Goal: Check status: Check status

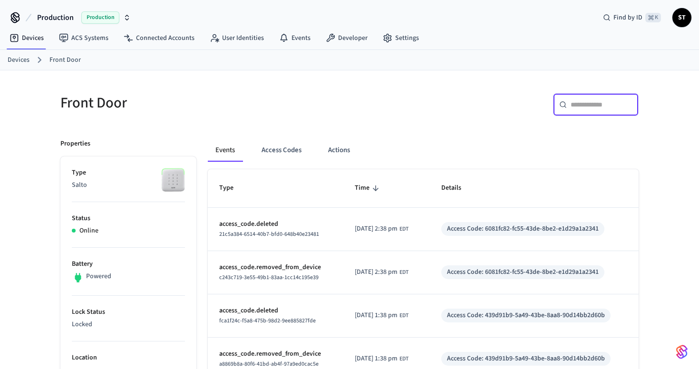
click at [580, 107] on input "text" at bounding box center [602, 105] width 62 height 10
paste input "**********"
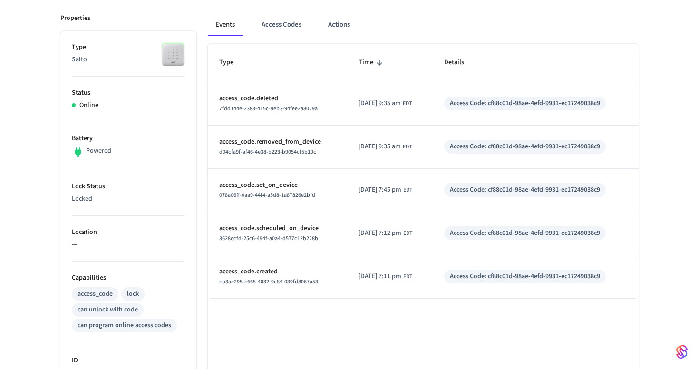
scroll to position [121, 0]
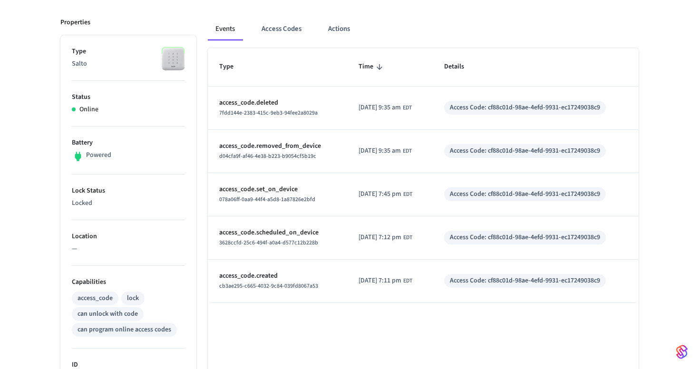
type input "**********"
click at [297, 29] on button "Access Codes" at bounding box center [281, 29] width 55 height 23
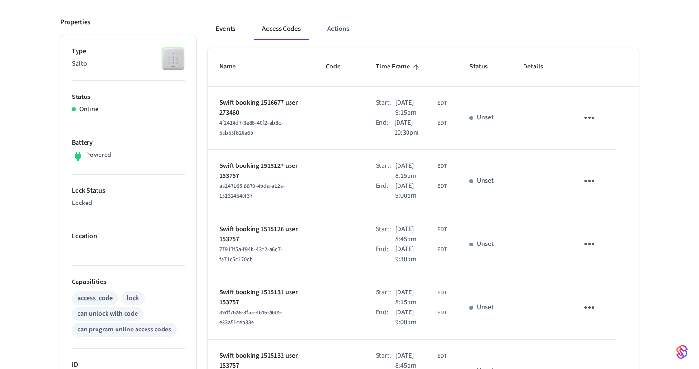
click at [222, 22] on button "Events" at bounding box center [225, 29] width 35 height 23
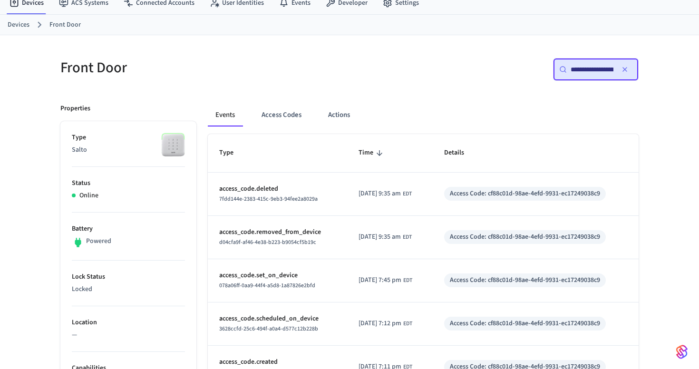
scroll to position [17, 0]
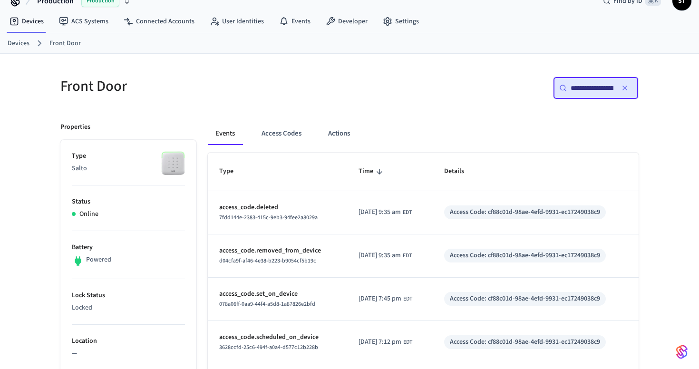
click at [593, 92] on input "**********" at bounding box center [592, 88] width 43 height 10
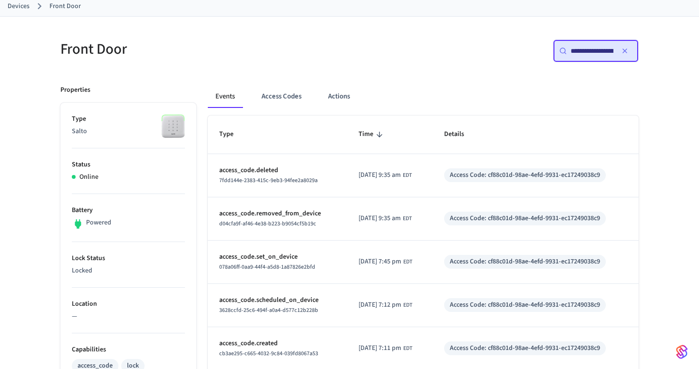
scroll to position [103, 0]
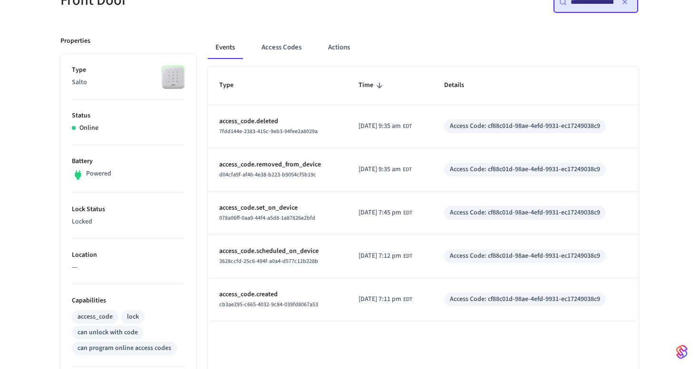
click at [626, 5] on icon "button" at bounding box center [625, 2] width 8 height 8
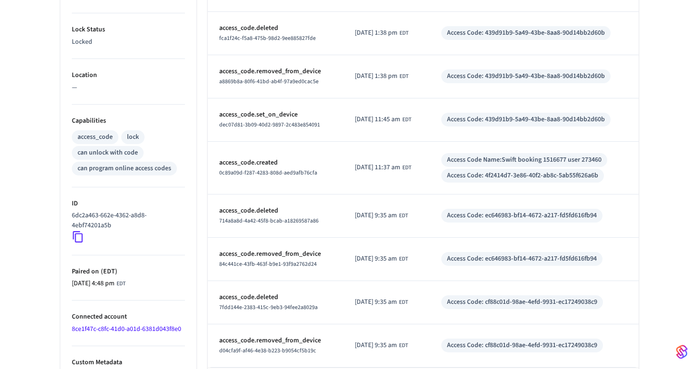
scroll to position [327, 0]
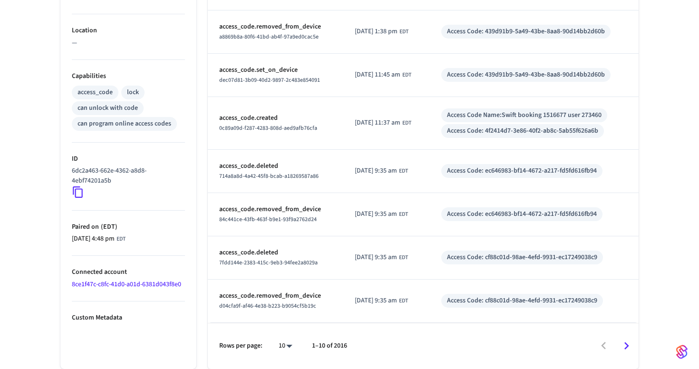
click at [628, 347] on icon "Go to next page" at bounding box center [626, 346] width 15 height 15
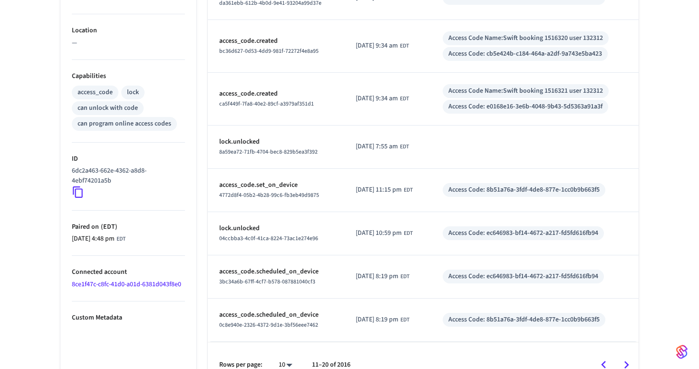
scroll to position [346, 0]
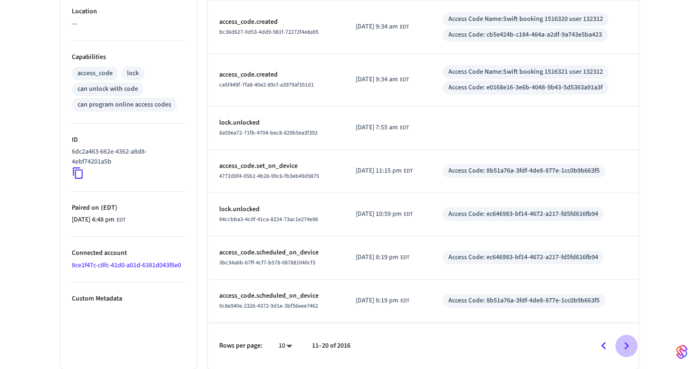
click at [630, 346] on icon "Go to next page" at bounding box center [626, 346] width 15 height 15
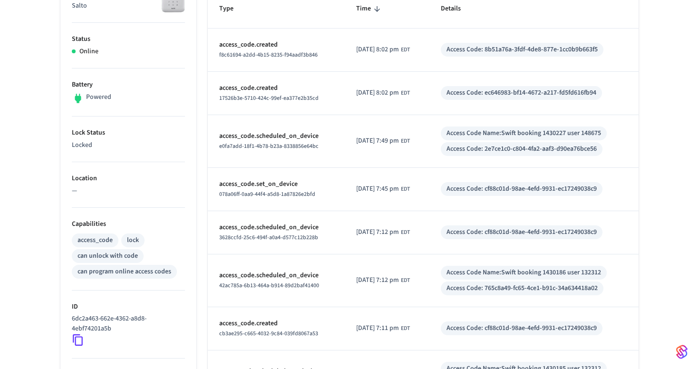
scroll to position [0, 0]
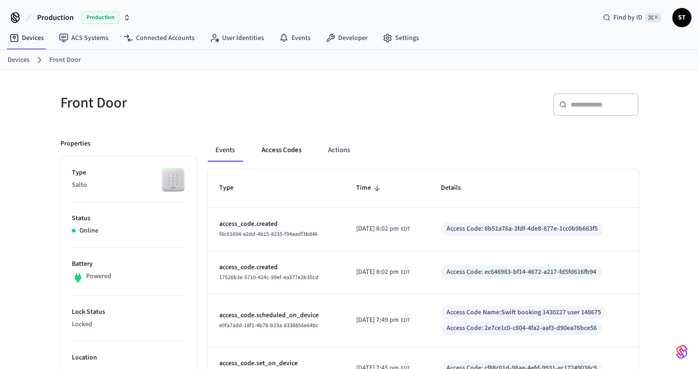
click at [290, 139] on button "Access Codes" at bounding box center [281, 150] width 55 height 23
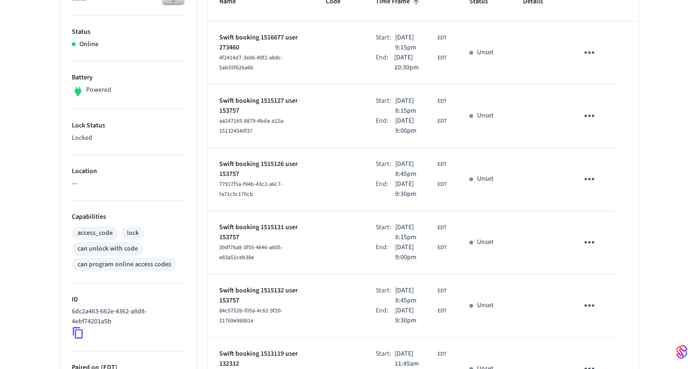
scroll to position [517, 0]
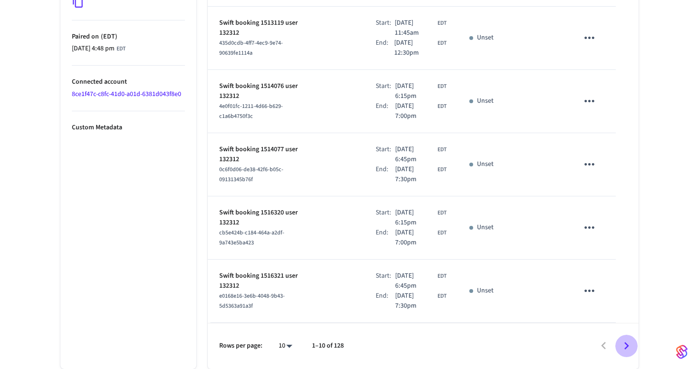
click at [628, 344] on icon "Go to next page" at bounding box center [626, 346] width 15 height 15
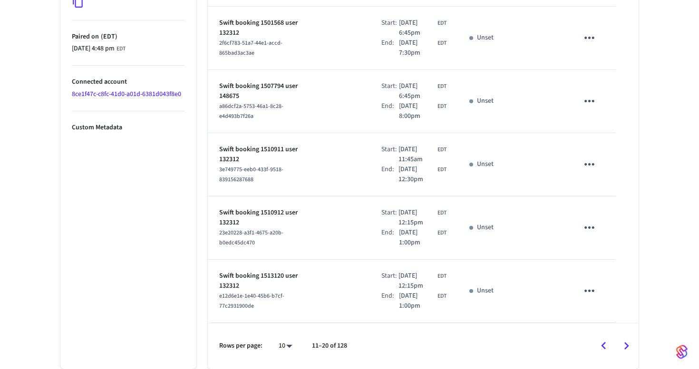
click at [628, 345] on icon "Go to next page" at bounding box center [626, 346] width 5 height 8
click at [624, 341] on icon "Go to next page" at bounding box center [626, 346] width 15 height 15
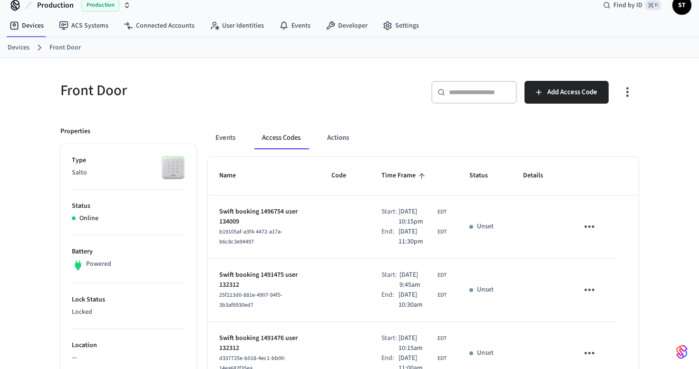
scroll to position [0, 0]
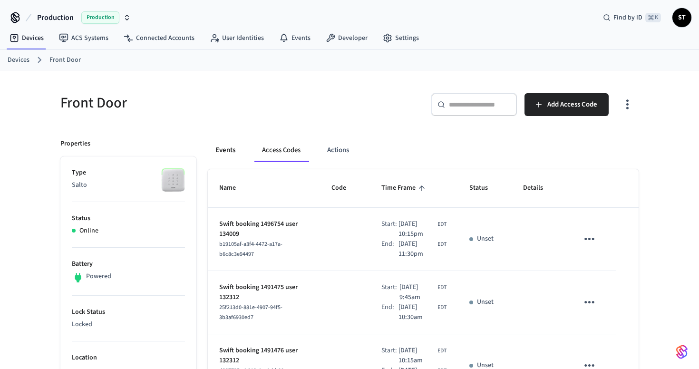
click at [218, 144] on button "Events" at bounding box center [225, 150] width 35 height 23
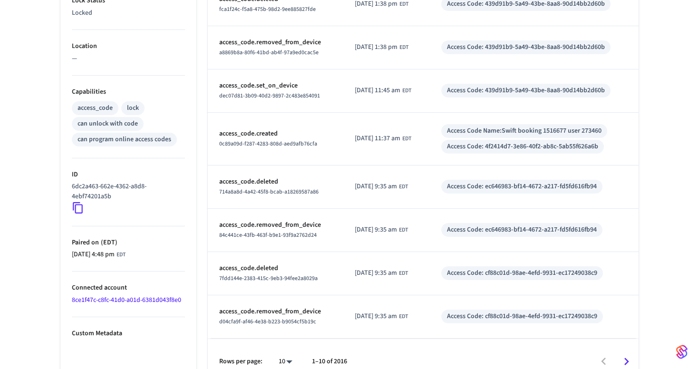
scroll to position [327, 0]
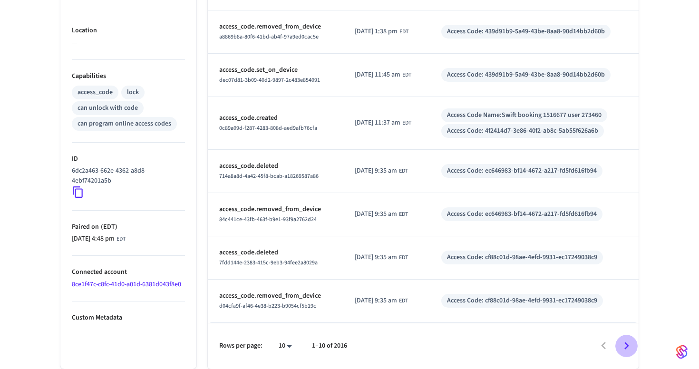
click at [631, 342] on icon "Go to next page" at bounding box center [626, 346] width 15 height 15
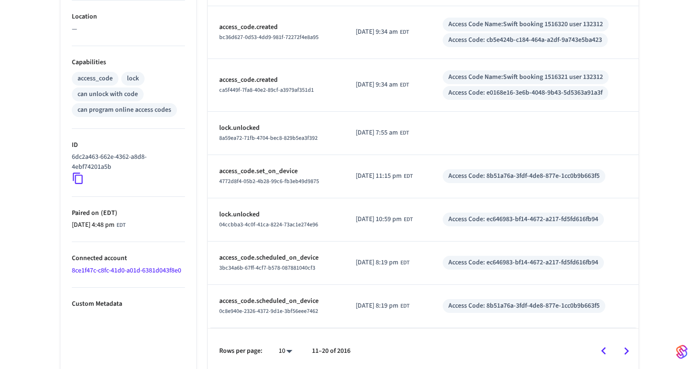
scroll to position [346, 0]
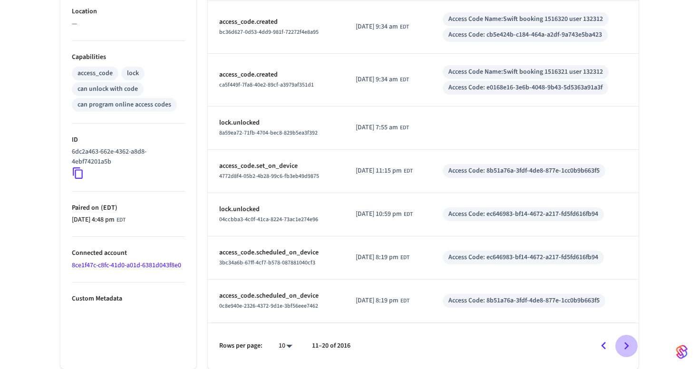
click at [628, 345] on icon "Go to next page" at bounding box center [626, 346] width 15 height 15
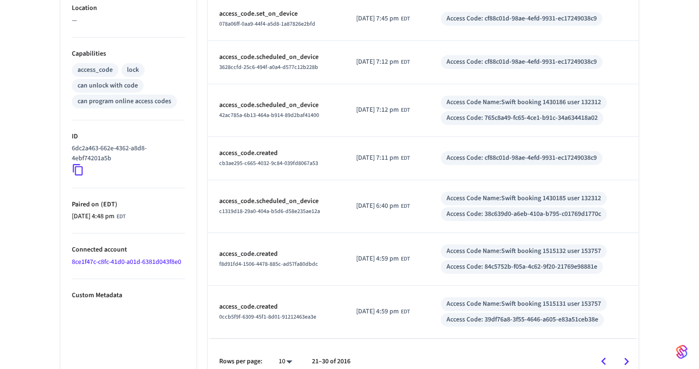
scroll to position [365, 0]
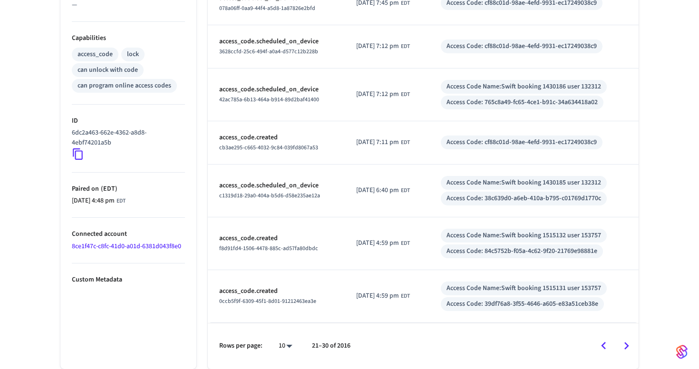
click at [628, 347] on icon "Go to next page" at bounding box center [626, 346] width 15 height 15
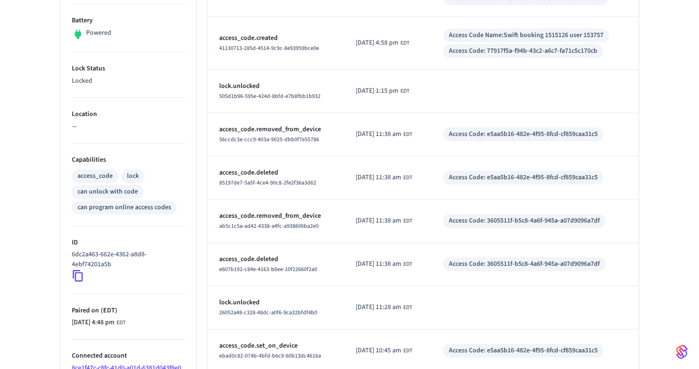
scroll to position [337, 0]
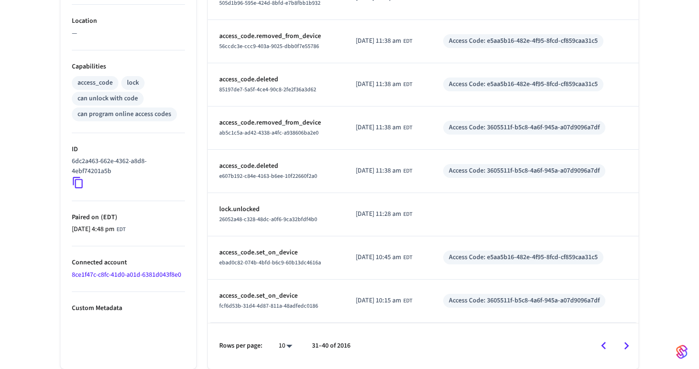
click at [628, 343] on icon "Go to next page" at bounding box center [626, 346] width 15 height 15
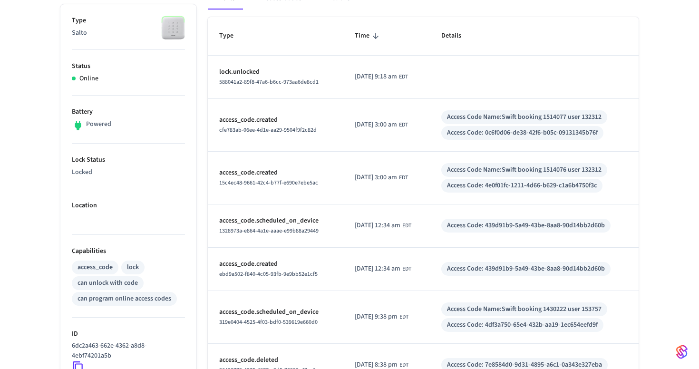
scroll to position [356, 0]
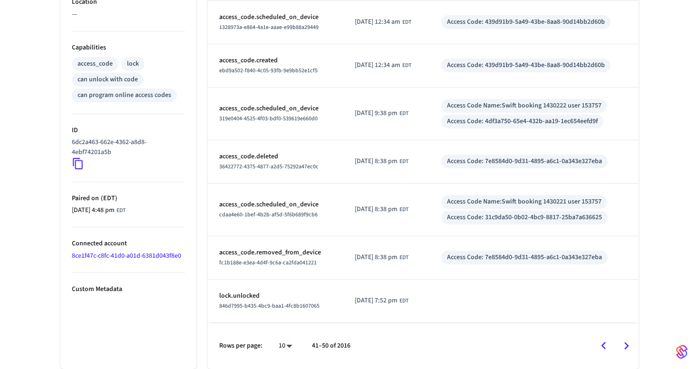
click at [629, 346] on icon "Go to next page" at bounding box center [626, 346] width 15 height 15
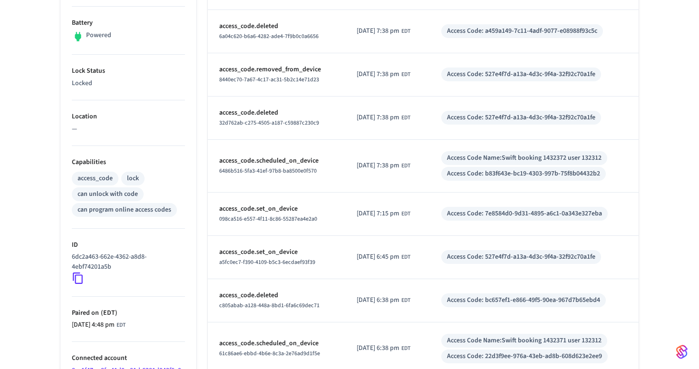
scroll to position [337, 0]
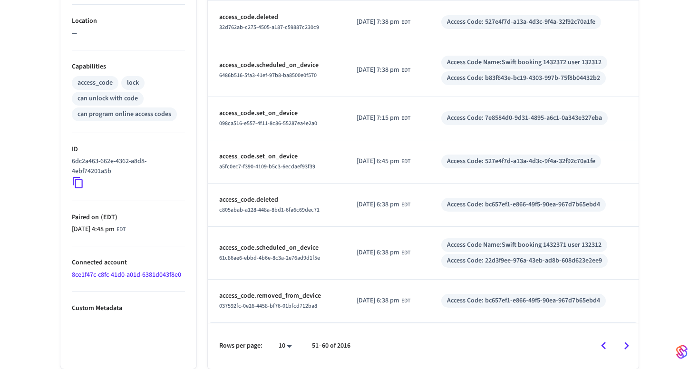
click at [629, 345] on icon "Go to next page" at bounding box center [626, 346] width 15 height 15
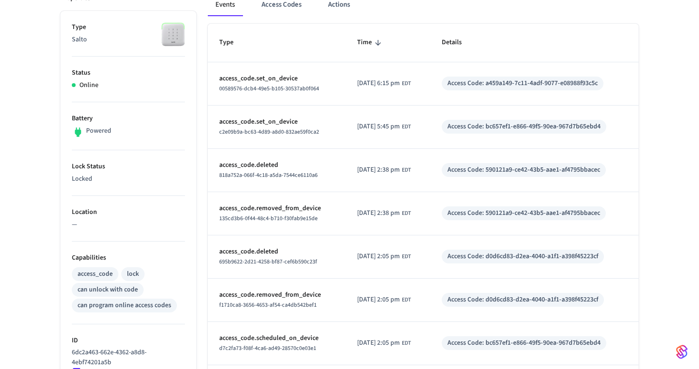
scroll to position [318, 0]
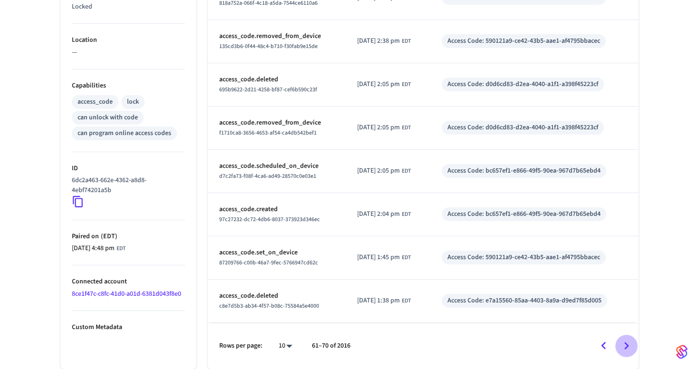
click at [623, 341] on icon "Go to next page" at bounding box center [626, 346] width 15 height 15
click at [623, 345] on icon "Go to next page" at bounding box center [626, 346] width 15 height 15
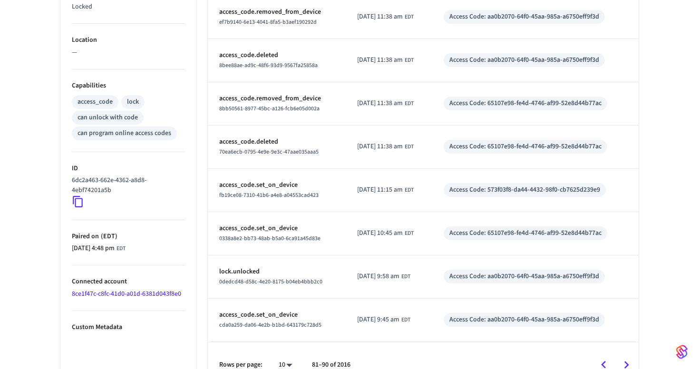
scroll to position [337, 0]
